Goal: Check status: Check status

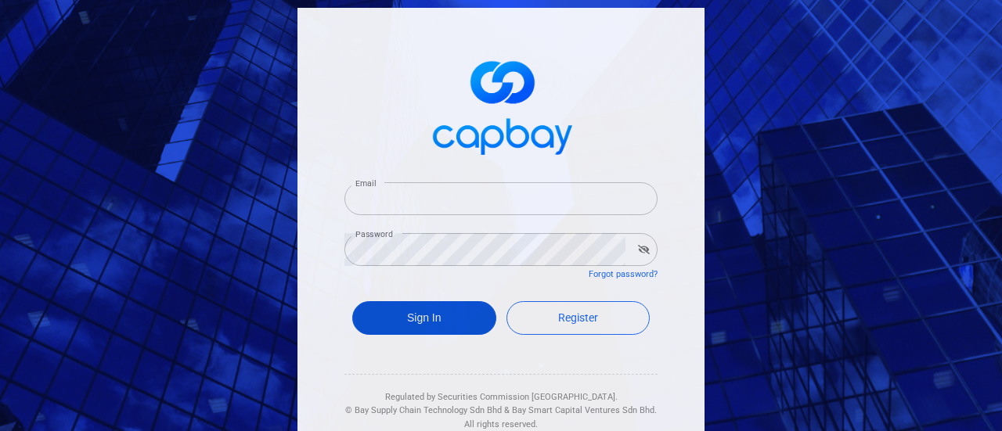
type input "[EMAIL_ADDRESS][DOMAIN_NAME]"
click at [390, 320] on button "Sign In" at bounding box center [424, 318] width 144 height 34
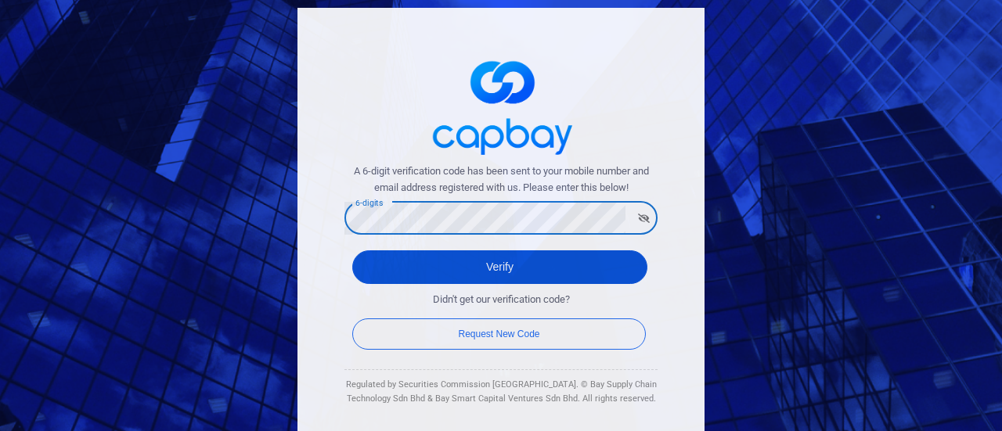
click at [408, 259] on button "Verify" at bounding box center [499, 267] width 295 height 34
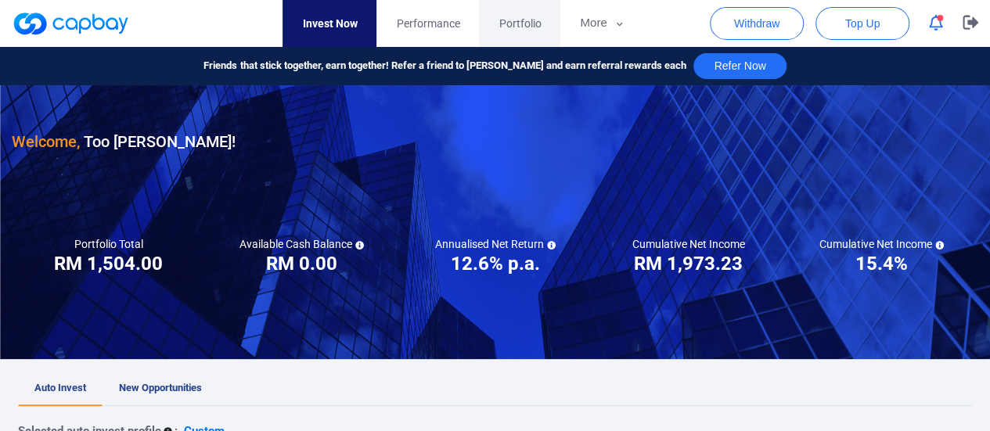
click at [531, 16] on span "Portfolio" at bounding box center [519, 23] width 42 height 17
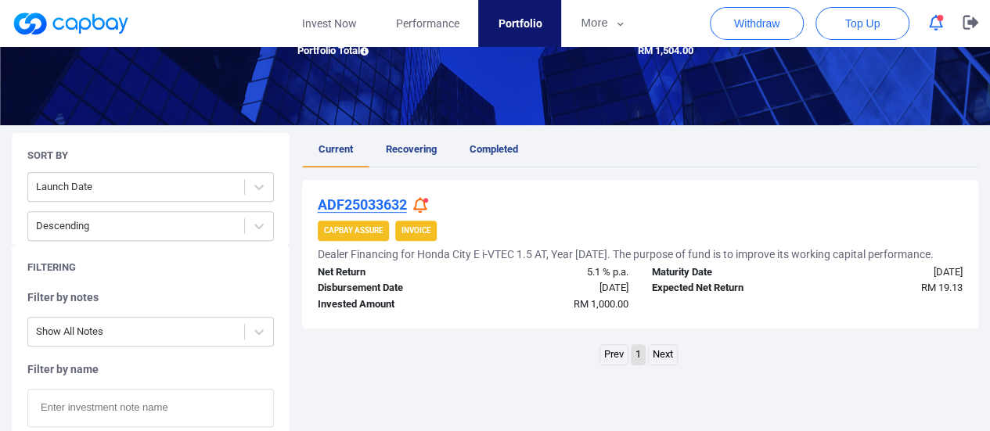
scroll to position [235, 0]
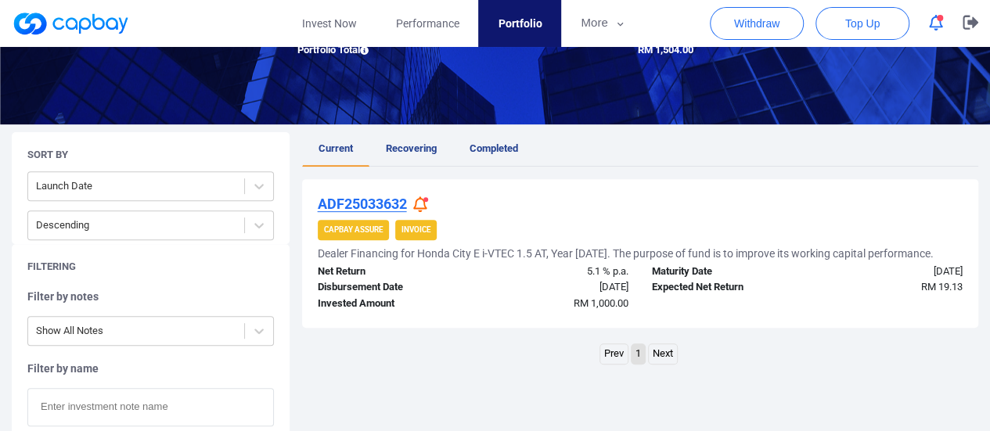
click at [419, 205] on icon at bounding box center [420, 204] width 14 height 16
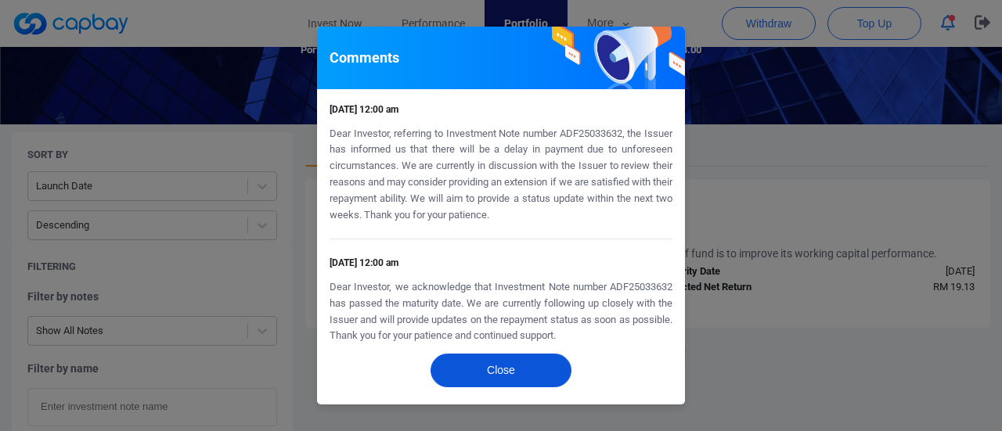
click at [482, 361] on button "Close" at bounding box center [500, 371] width 141 height 34
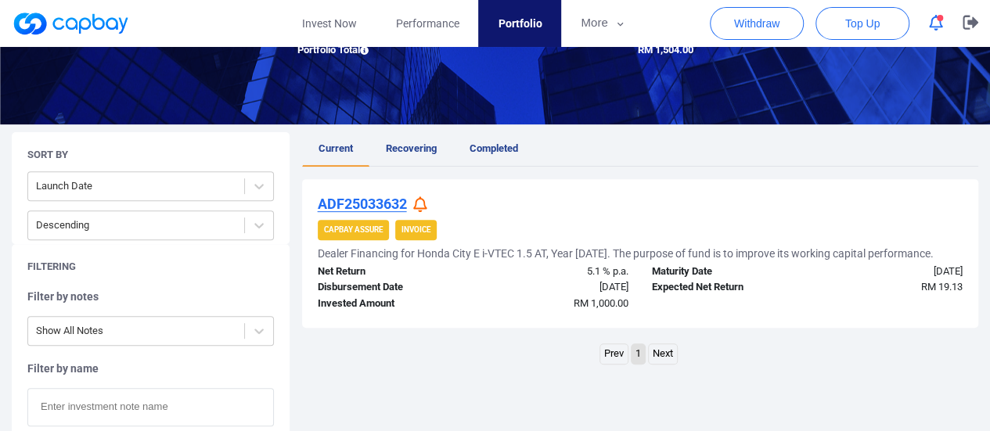
click at [422, 204] on icon at bounding box center [420, 204] width 14 height 16
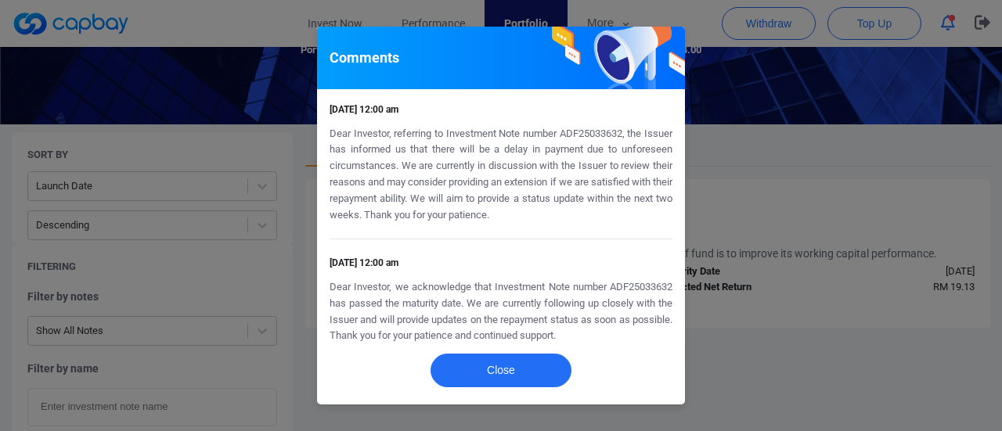
click at [781, 336] on div "Comments 2 Aug 2025 12:00 am Dear Investor, referring to Investment Note number…" at bounding box center [501, 215] width 1002 height 431
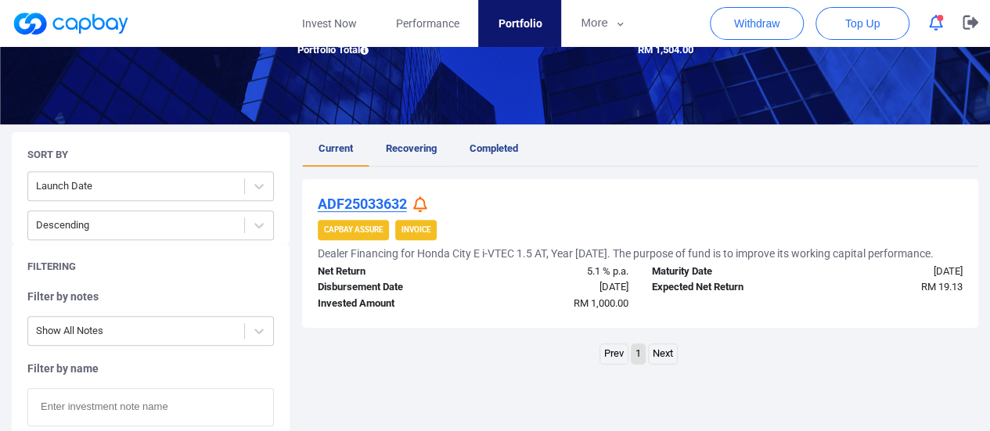
click at [398, 150] on span "Recovering" at bounding box center [411, 148] width 51 height 12
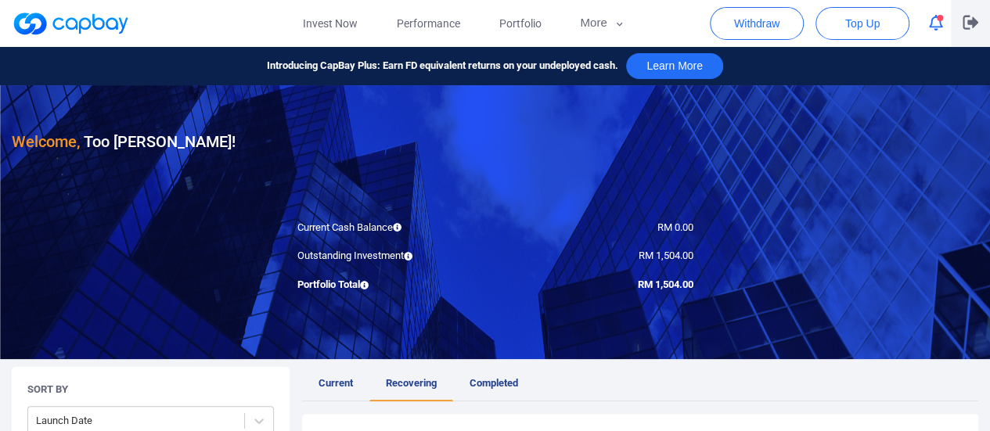
click at [964, 29] on icon "button" at bounding box center [971, 23] width 16 height 14
